Goal: Transaction & Acquisition: Book appointment/travel/reservation

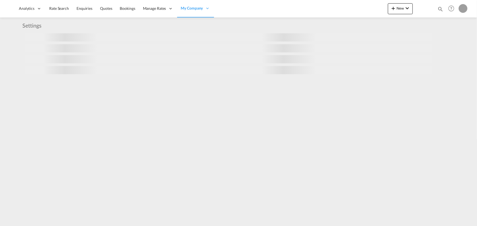
click at [440, 10] on md-icon "icon-magnify" at bounding box center [440, 9] width 6 height 6
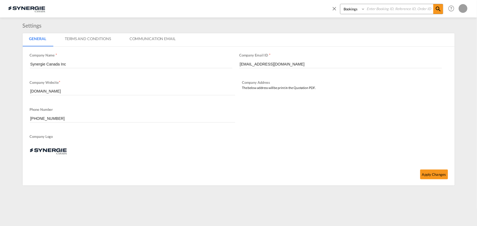
click at [361, 12] on select "Bookings Quotes Enquiries" at bounding box center [353, 9] width 26 height 10
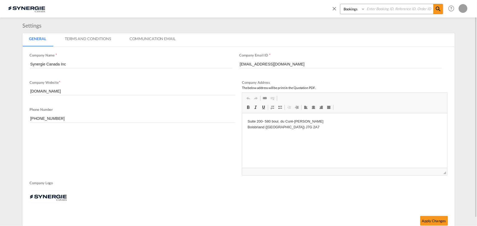
select select "Quotes"
click at [340, 4] on select "Bookings Quotes Enquiries" at bounding box center [353, 9] width 26 height 10
click at [390, 8] on input at bounding box center [399, 9] width 68 height 10
type input "14573"
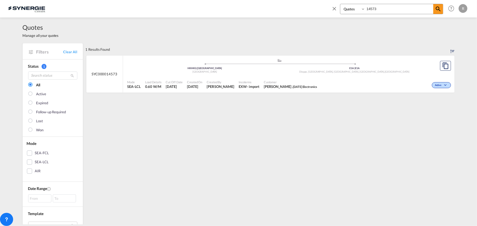
click at [353, 75] on div ".a{fill:#aaa8ad;} .a{fill:#aaa8ad;} HKHKG | Hong Kong Hong Kong E1A | E1A Diepp…" at bounding box center [279, 67] width 305 height 18
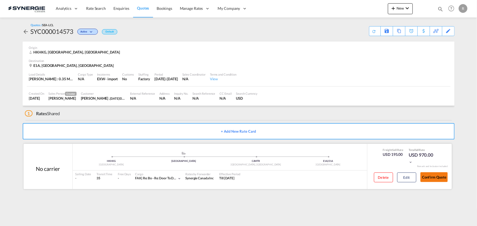
click at [433, 177] on button "Confirm Quote" at bounding box center [433, 177] width 27 height 10
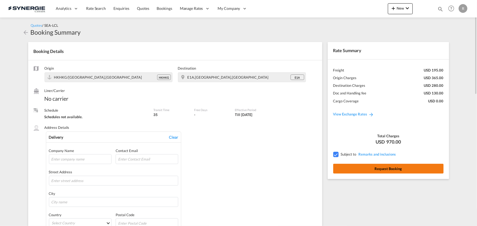
click at [385, 170] on button "Request Booking" at bounding box center [388, 169] width 110 height 10
